Goal: Information Seeking & Learning: Learn about a topic

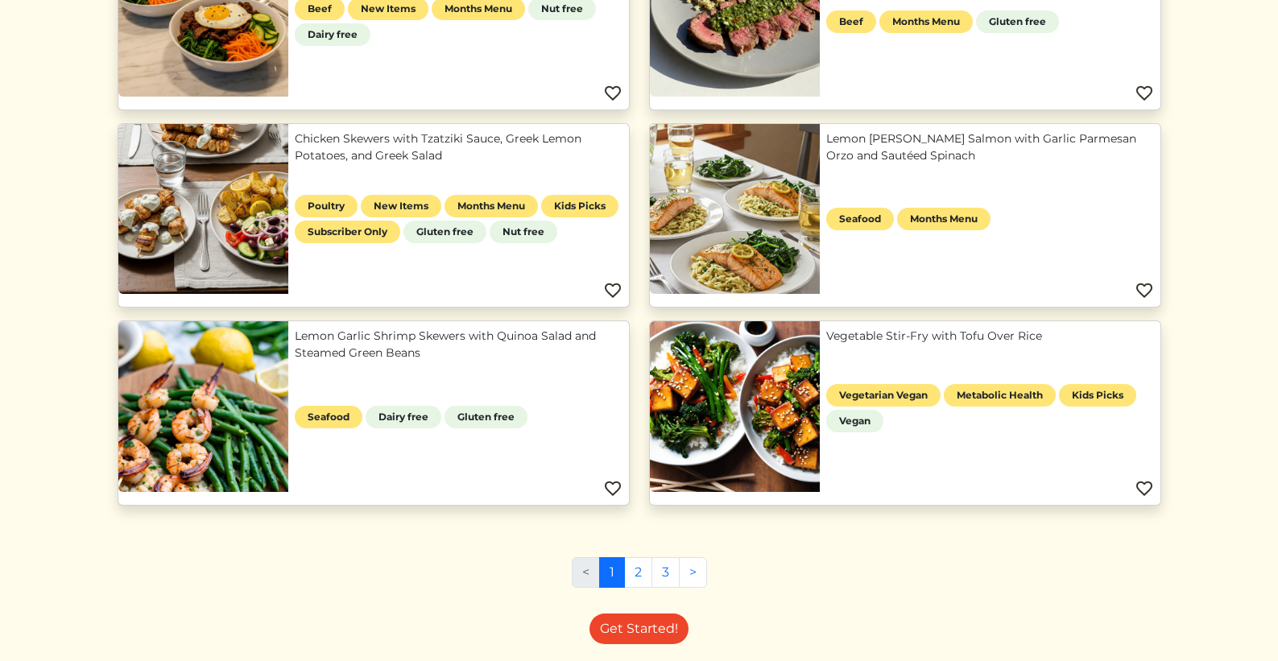
scroll to position [939, 0]
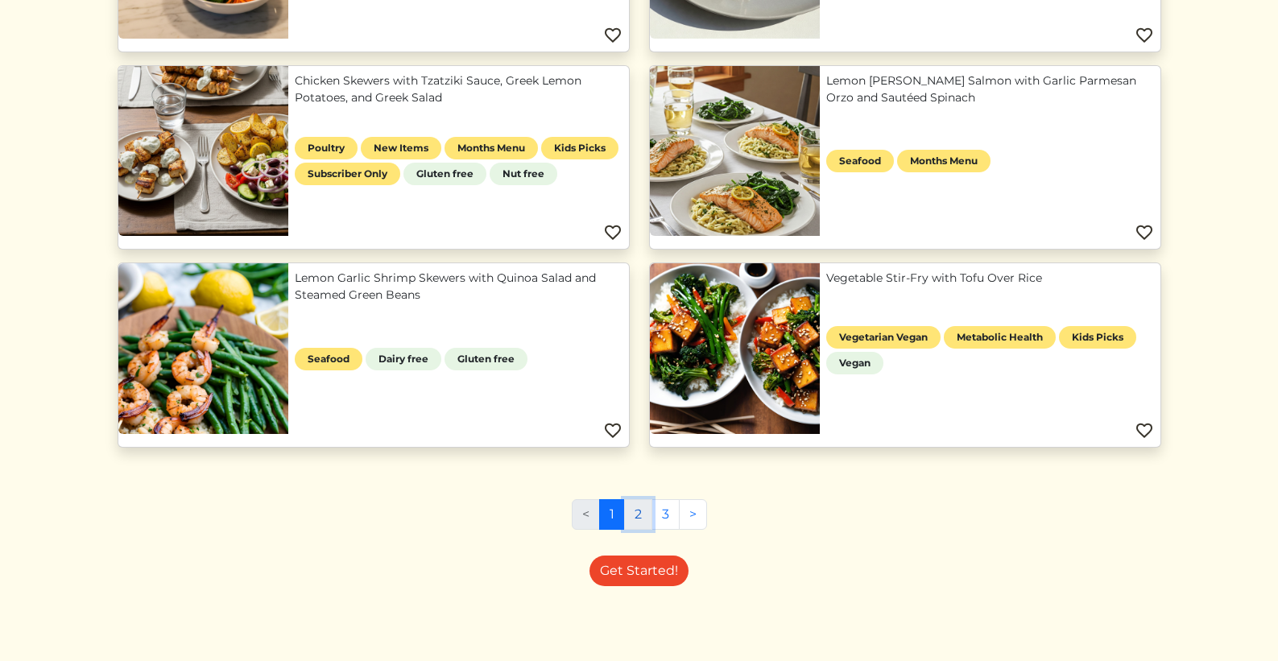
click at [646, 514] on link "2" at bounding box center [638, 514] width 28 height 31
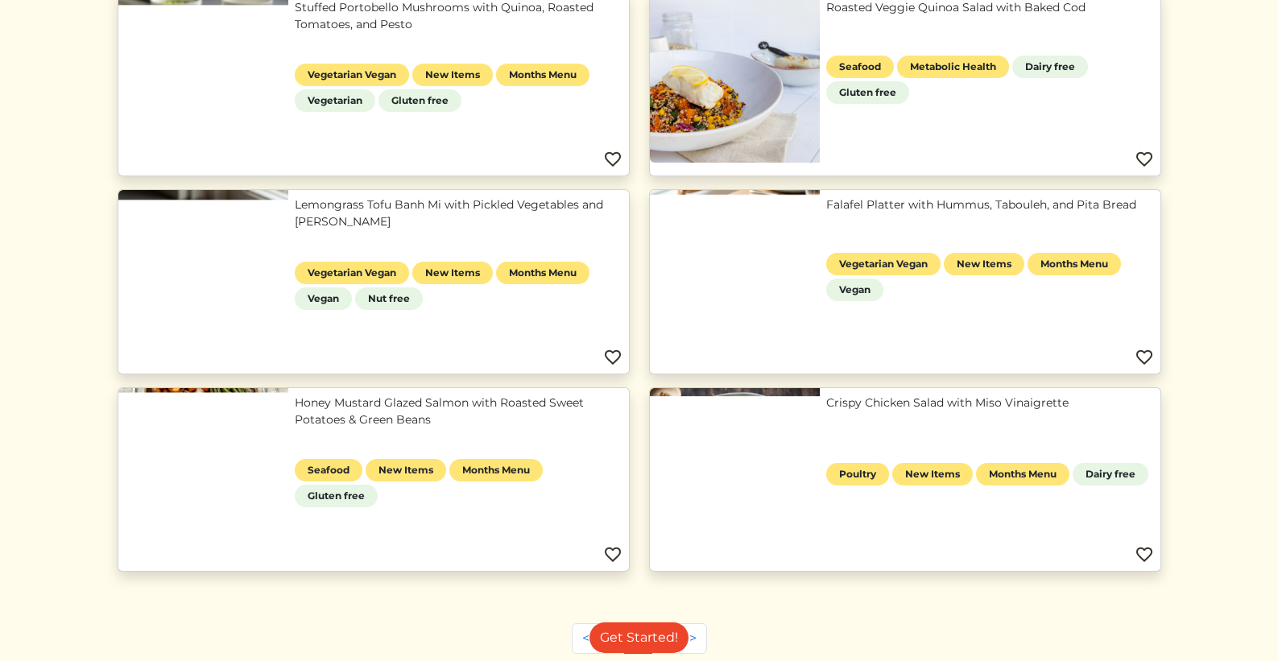
scroll to position [1056, 0]
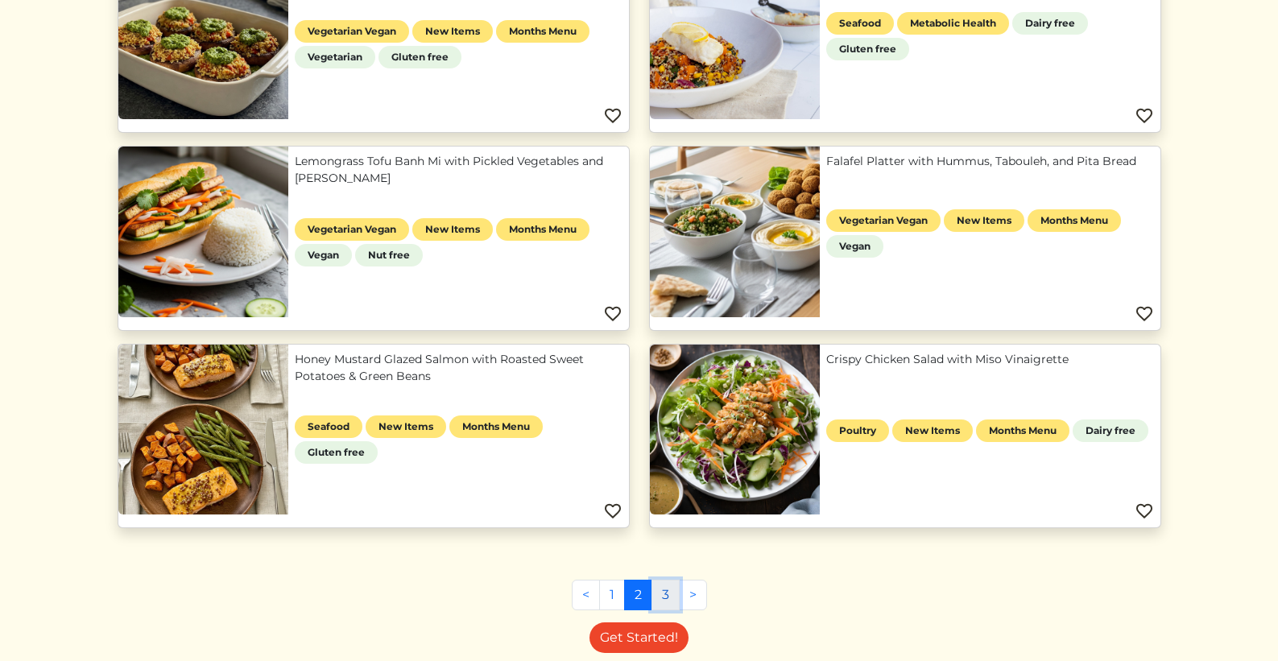
click at [665, 598] on link "3" at bounding box center [665, 595] width 28 height 31
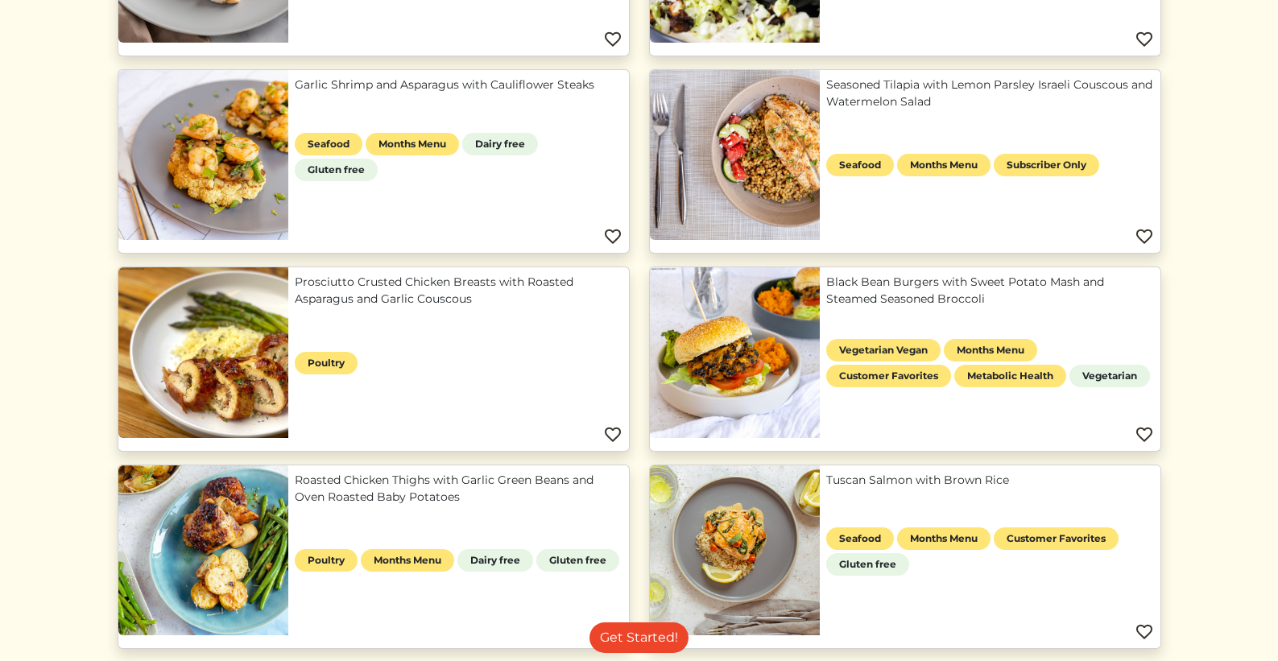
scroll to position [1137, 0]
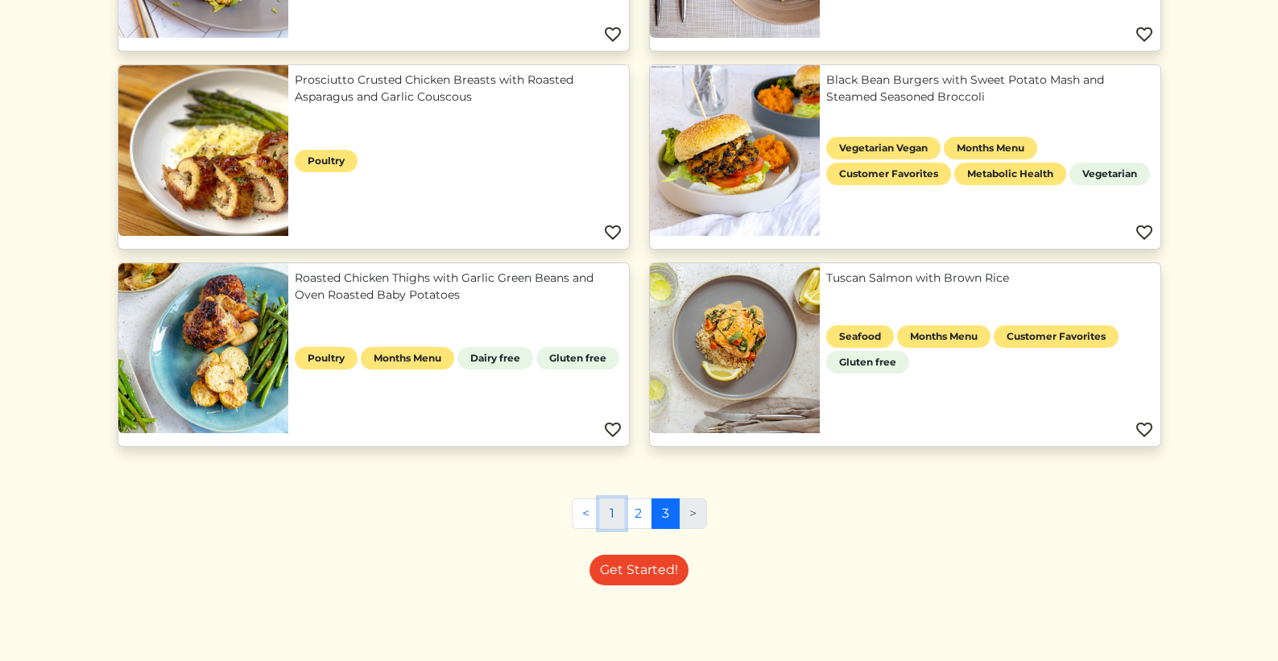
click at [605, 508] on link "1" at bounding box center [612, 513] width 26 height 31
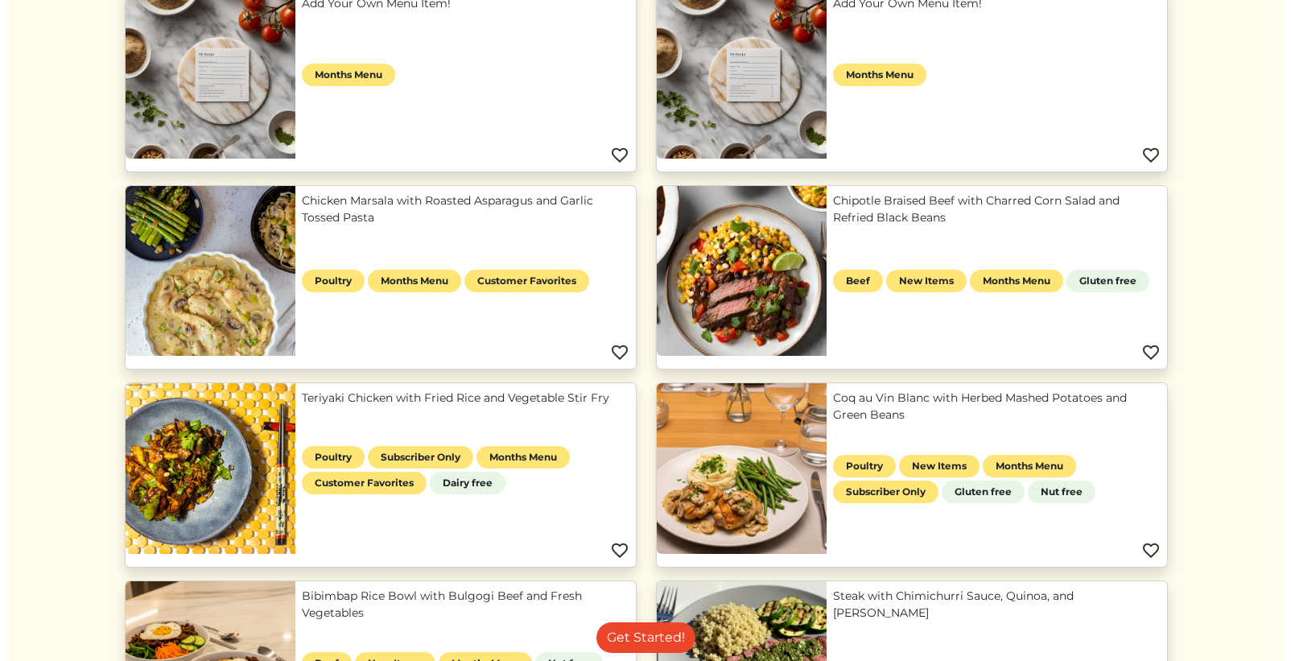
scroll to position [775, 0]
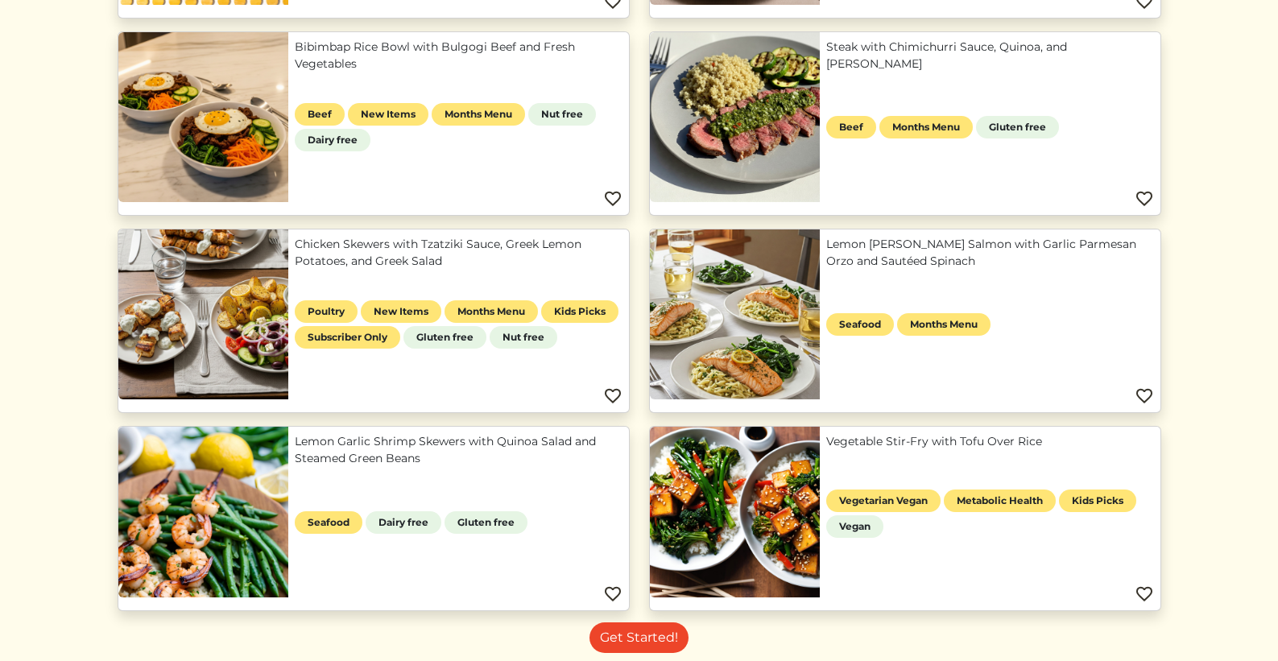
click at [300, 437] on link "Lemon Garlic Shrimp Skewers with Quinoa Salad and Steamed Green Beans" at bounding box center [459, 450] width 328 height 34
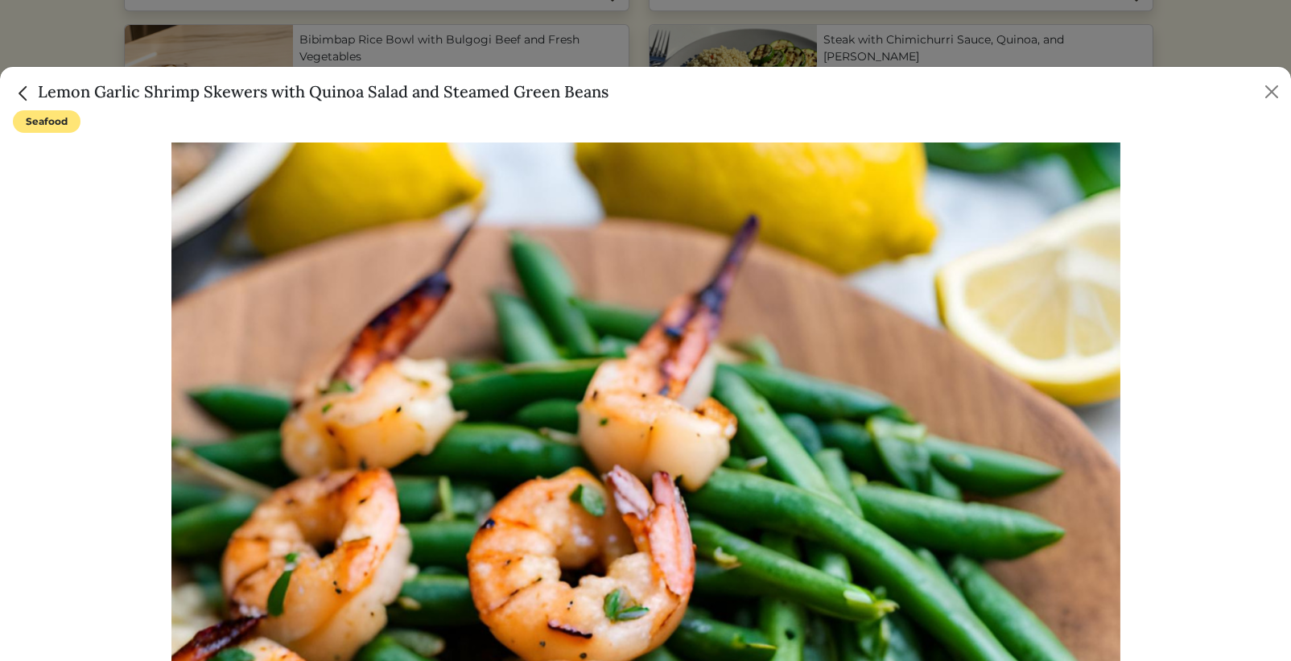
scroll to position [107, 0]
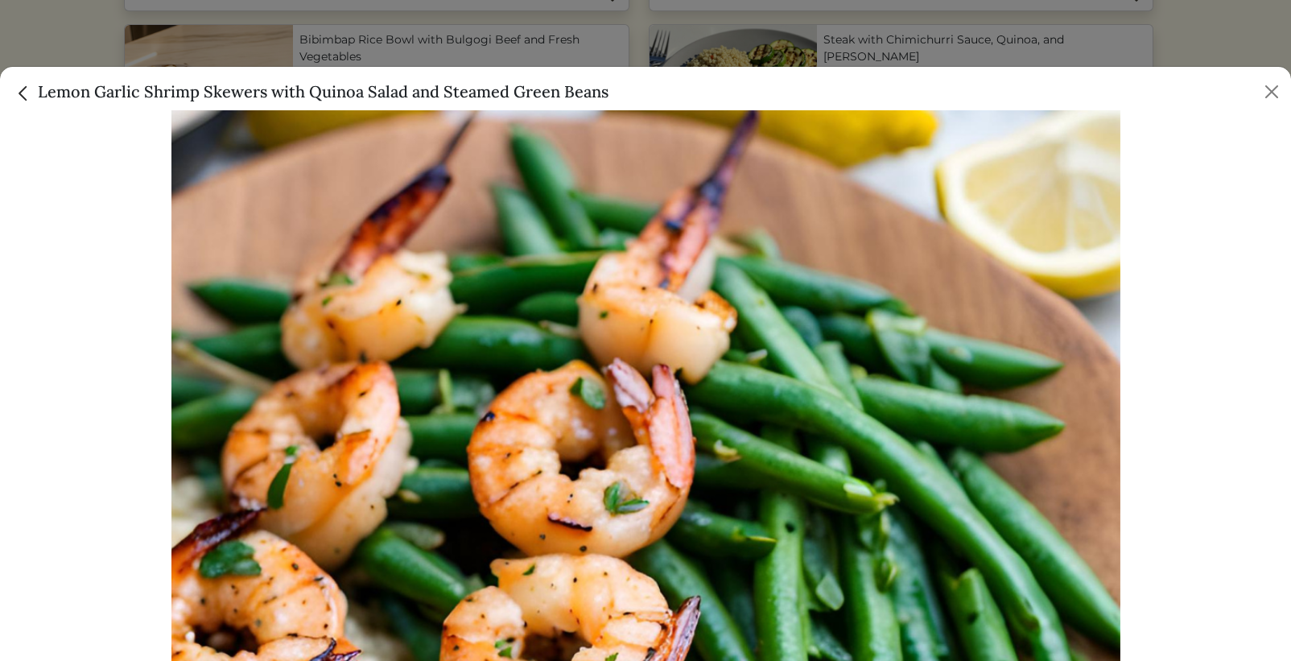
click at [347, 93] on h5 "Lemon Garlic Shrimp Skewers with Quinoa Salad and Steamed Green Beans" at bounding box center [311, 92] width 596 height 24
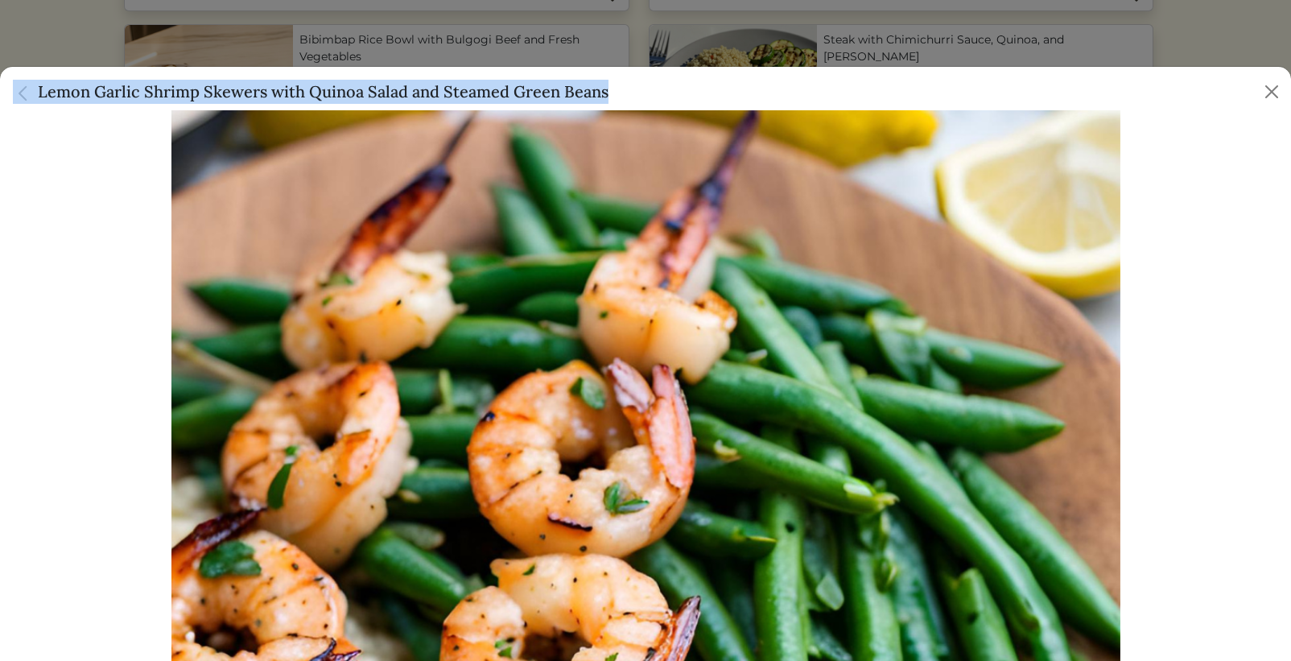
copy div "Lemon Garlic Shrimp Skewers with Quinoa Salad and Steamed Green Beans"
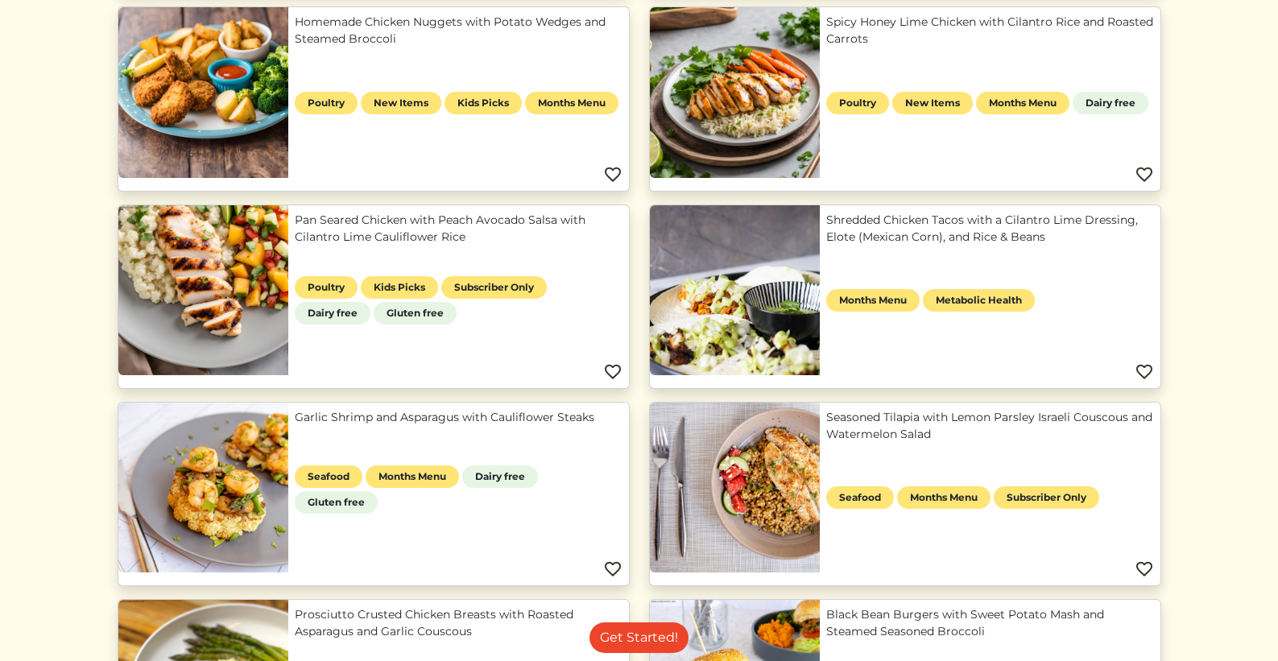
scroll to position [510, 0]
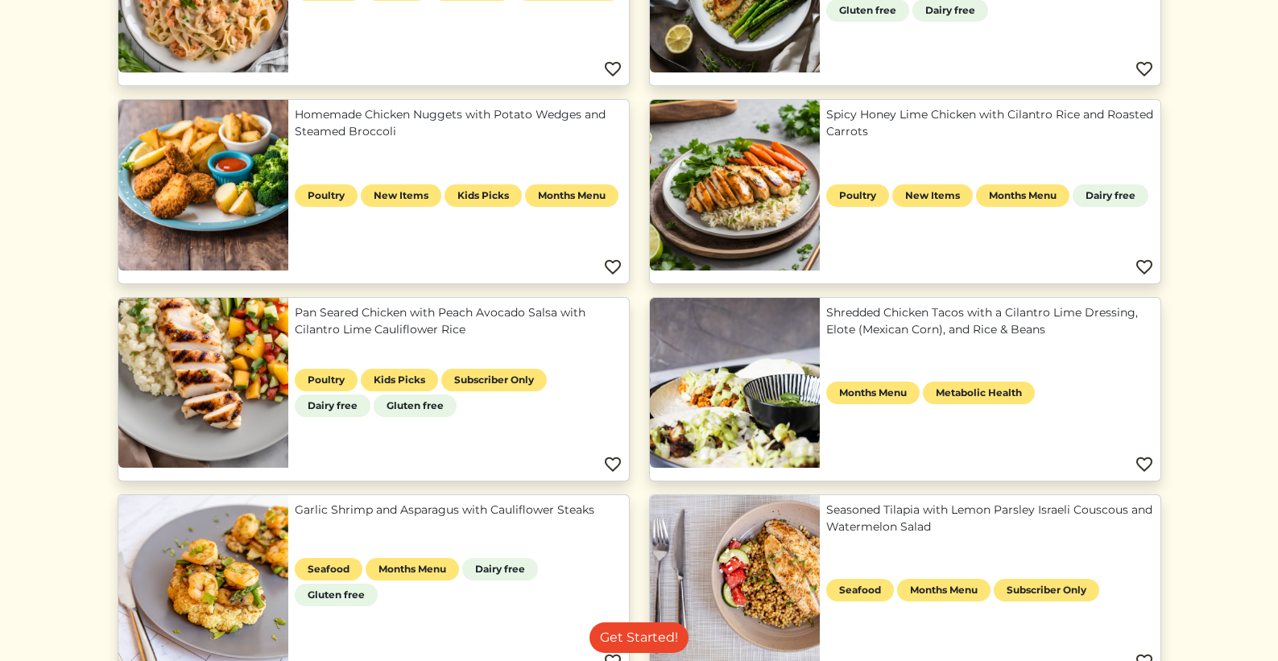
click at [348, 117] on link "Homemade Chicken Nuggets with Potato Wedges and Steamed Broccoli" at bounding box center [459, 123] width 328 height 34
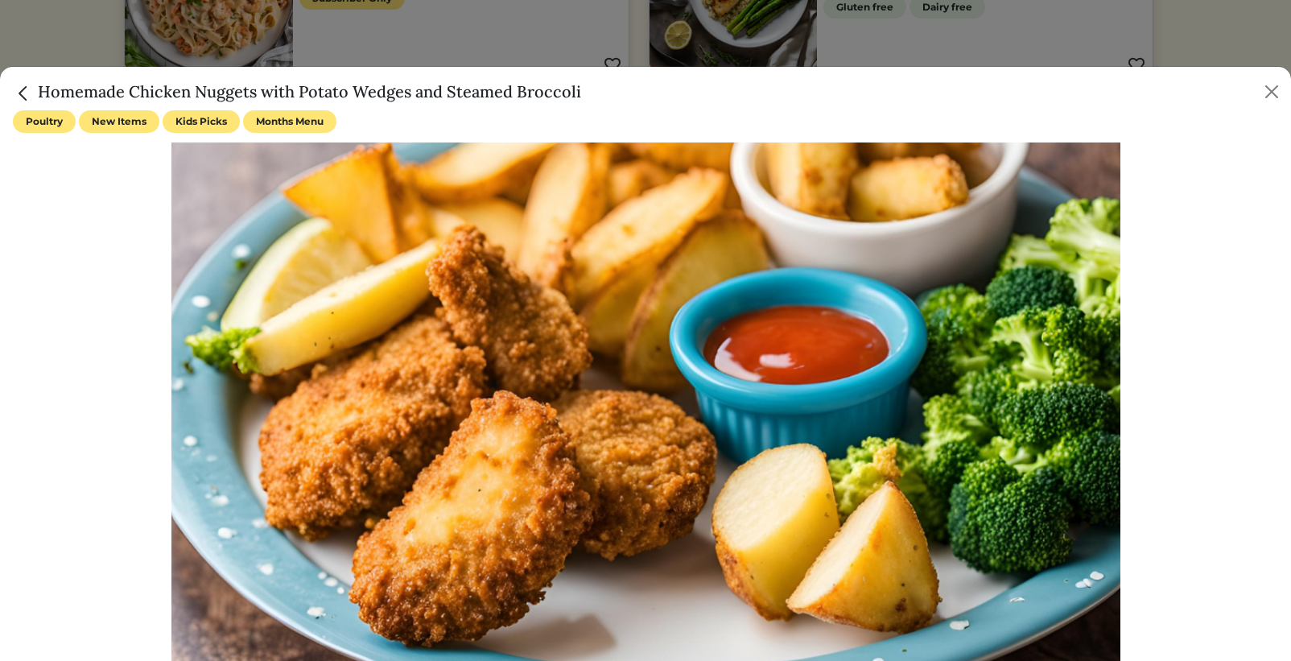
click at [331, 94] on h5 "Homemade Chicken Nuggets with Potato Wedges and Steamed Broccoli" at bounding box center [297, 92] width 568 height 24
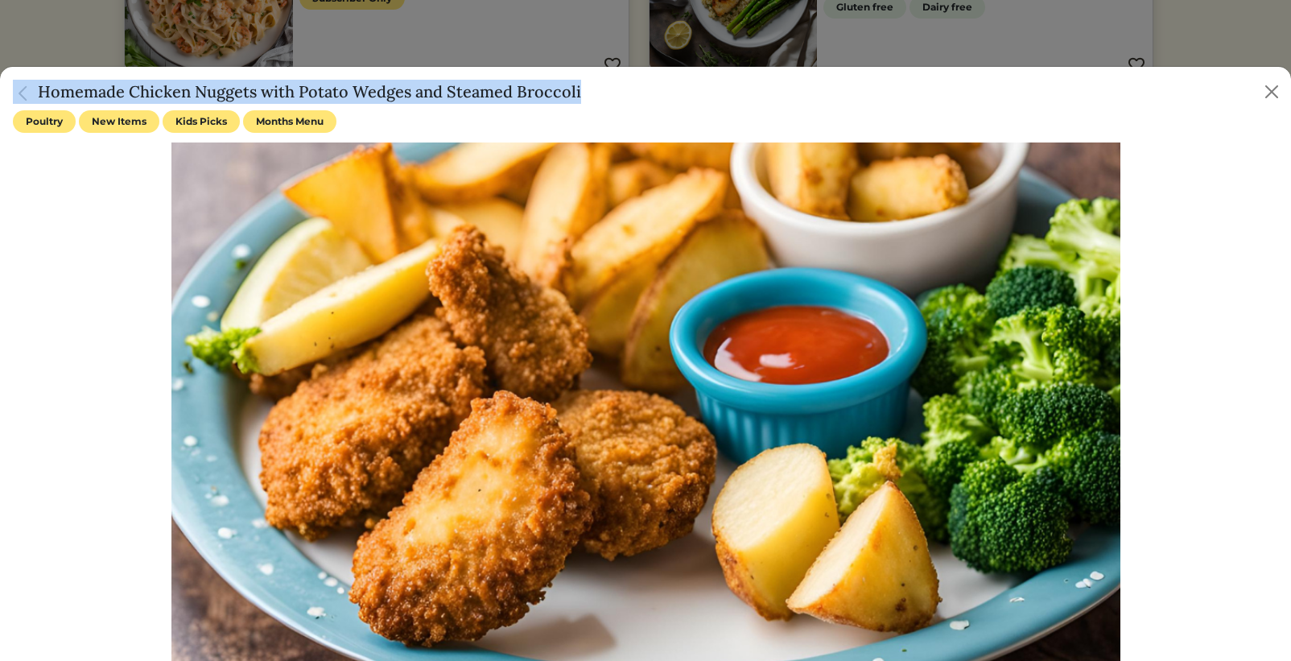
copy div "Homemade Chicken Nuggets with Potato Wedges and Steamed Broccoli"
click at [1270, 96] on button "Close" at bounding box center [1272, 92] width 26 height 26
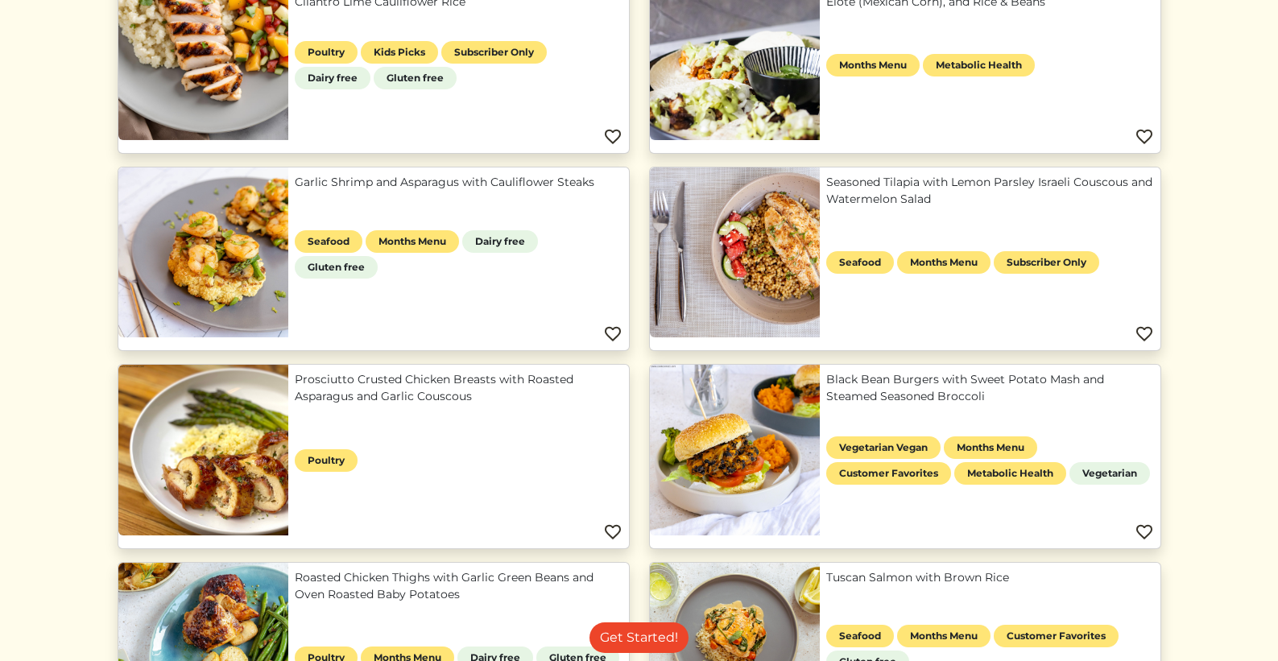
scroll to position [1137, 0]
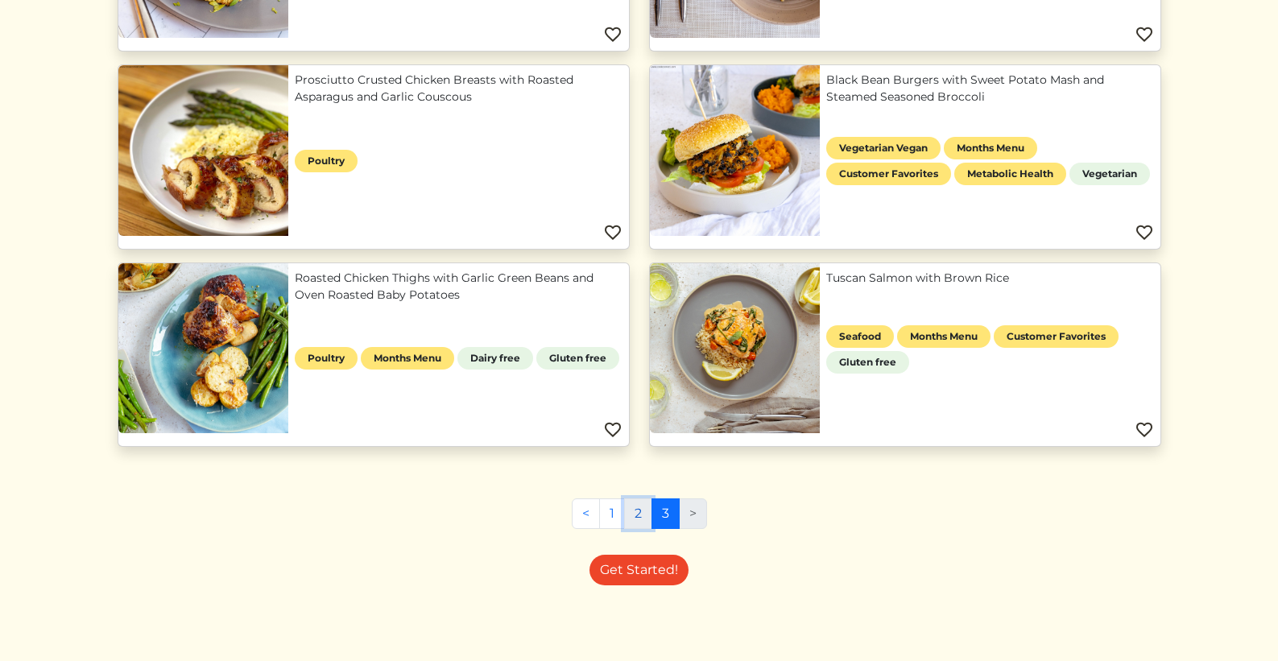
click at [636, 518] on link "2" at bounding box center [638, 513] width 28 height 31
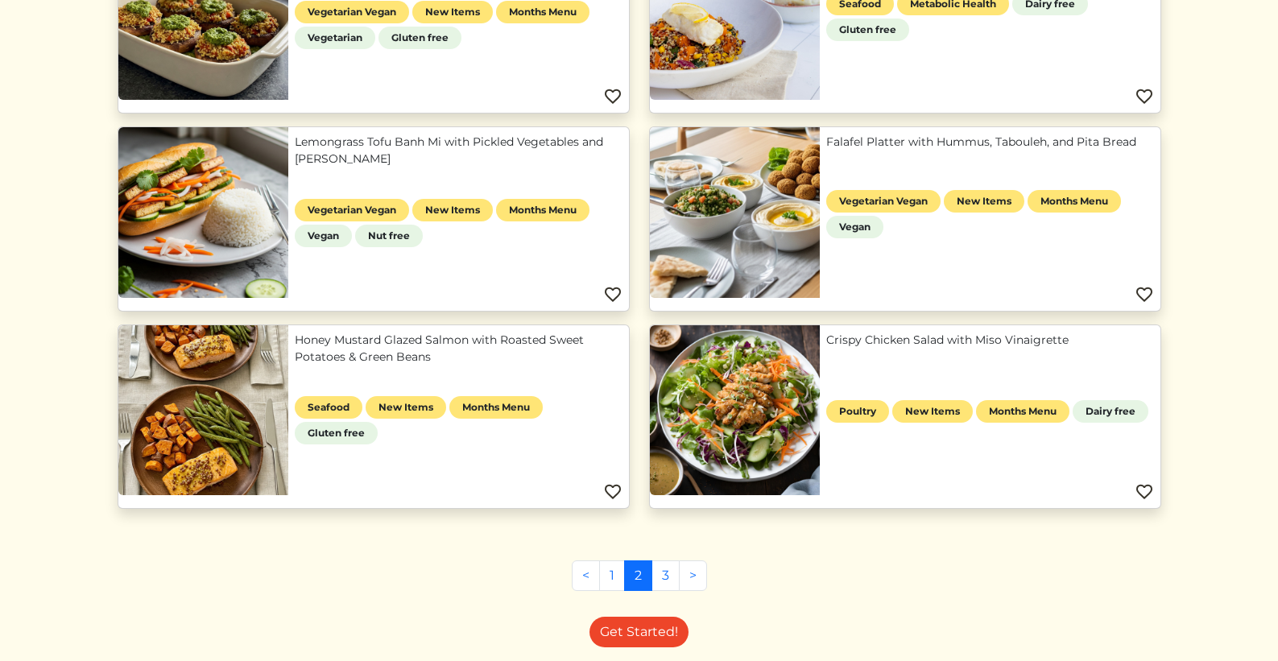
scroll to position [1109, 0]
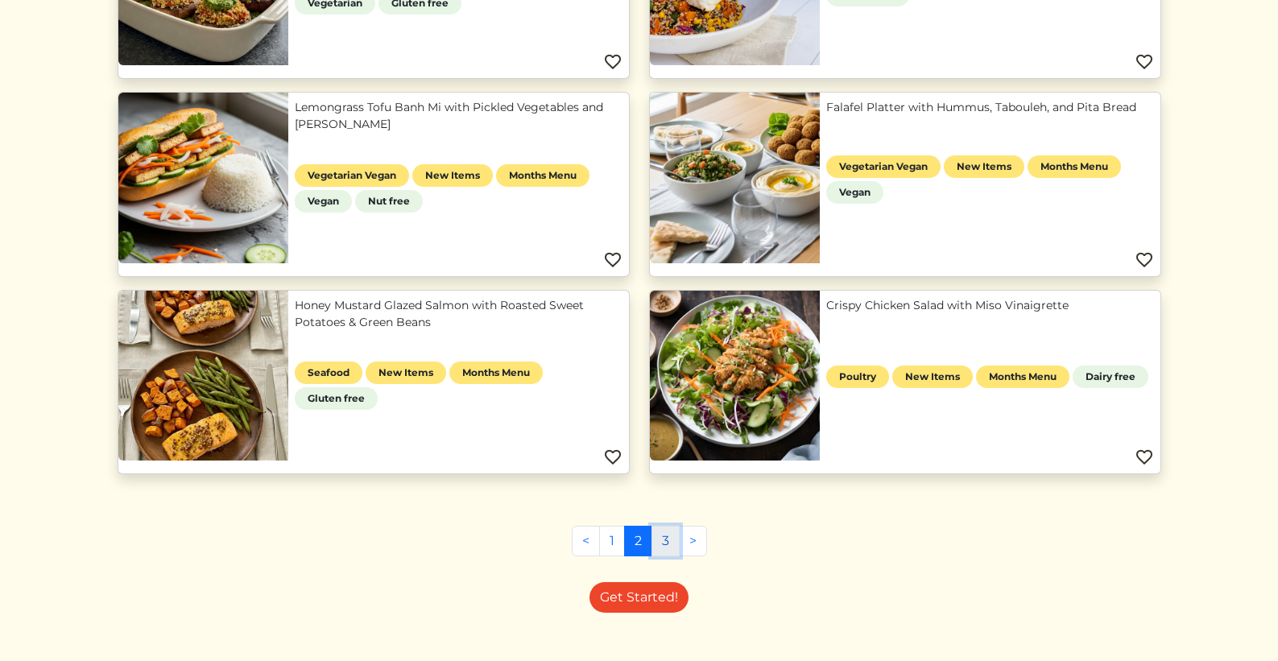
click at [662, 547] on link "3" at bounding box center [665, 541] width 28 height 31
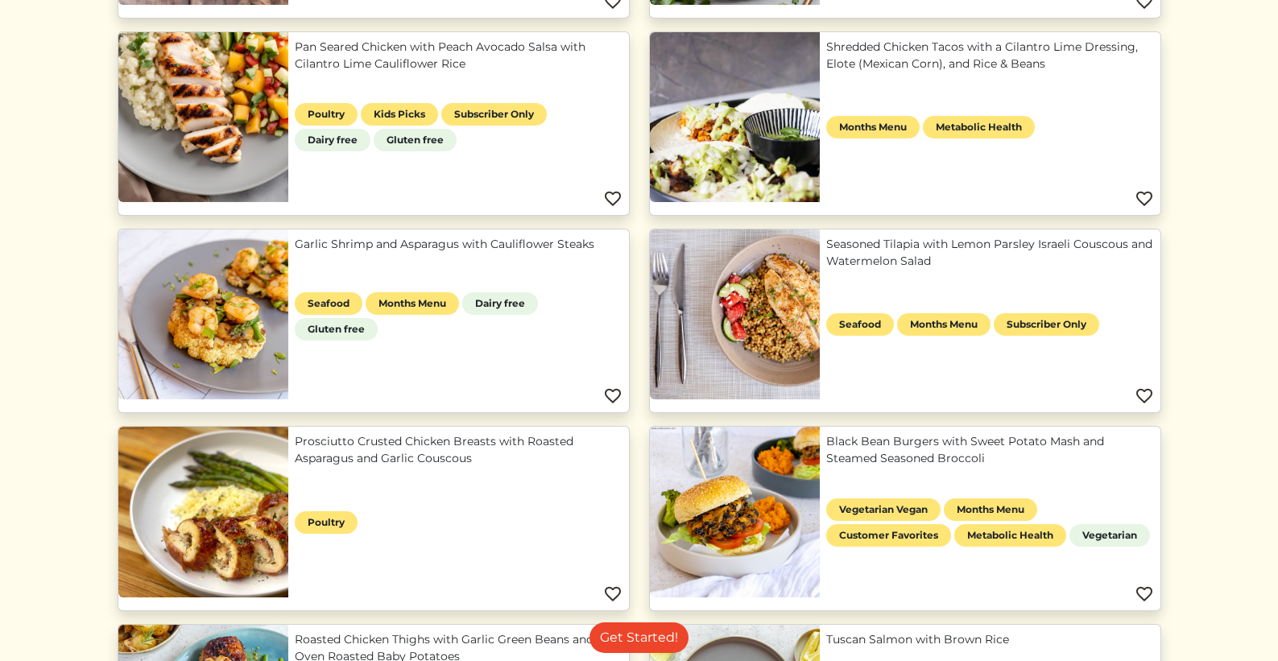
scroll to position [776, 0]
